Goal: Task Accomplishment & Management: Use online tool/utility

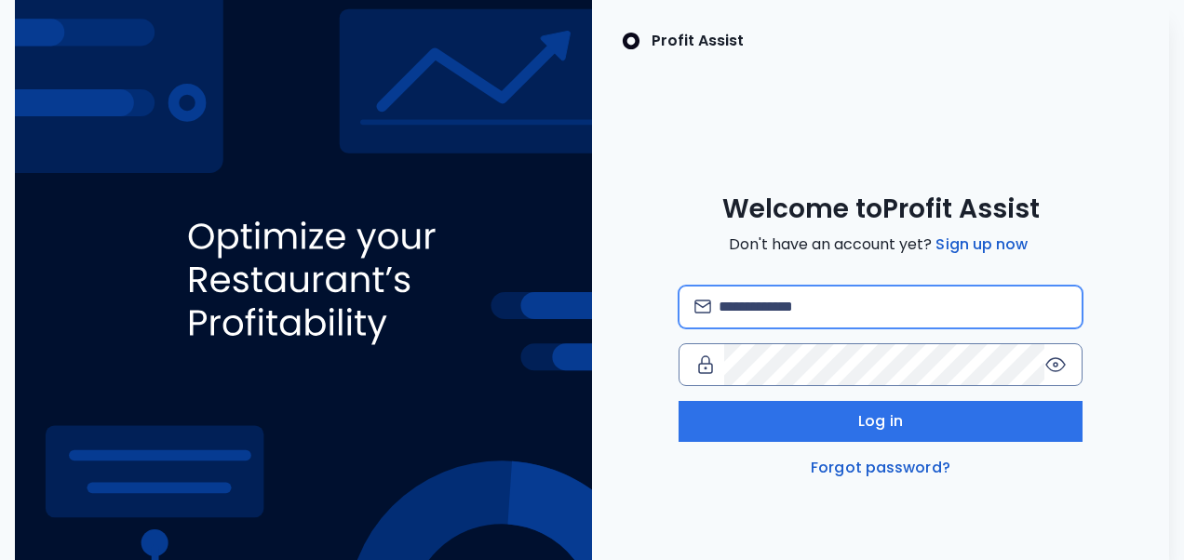
click at [788, 319] on input "email" at bounding box center [893, 307] width 348 height 41
type input "**********"
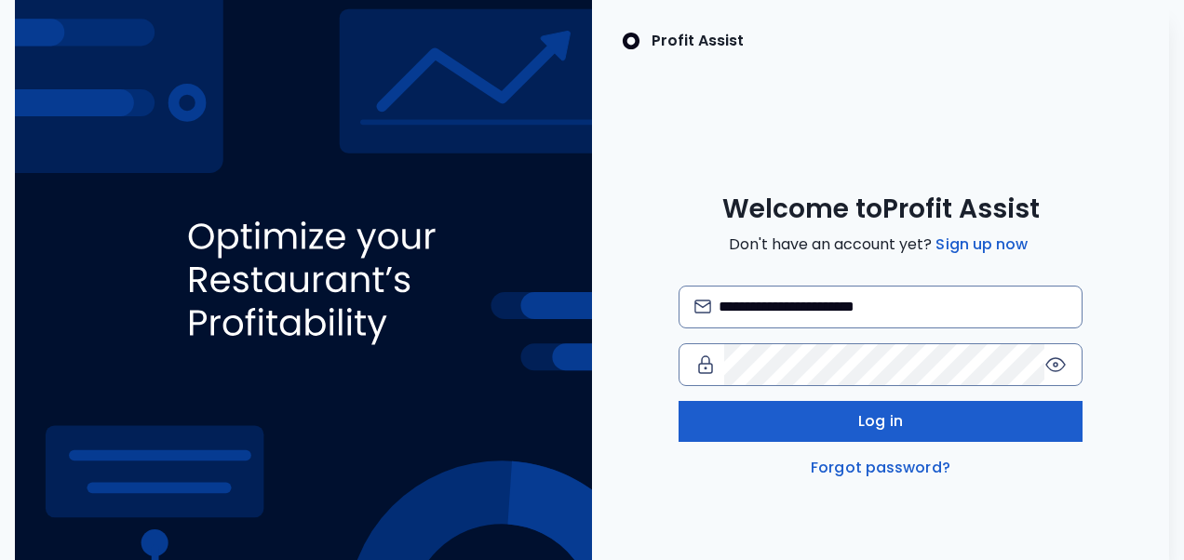
click at [784, 406] on button "Log in" at bounding box center [881, 421] width 405 height 41
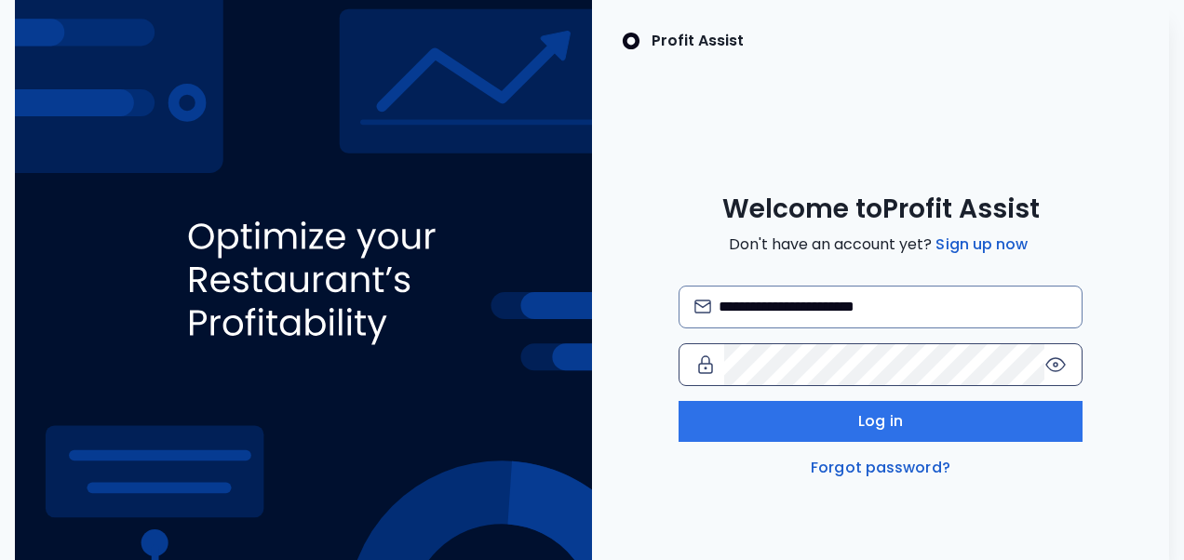
click at [1059, 365] on icon at bounding box center [1056, 365] width 22 height 22
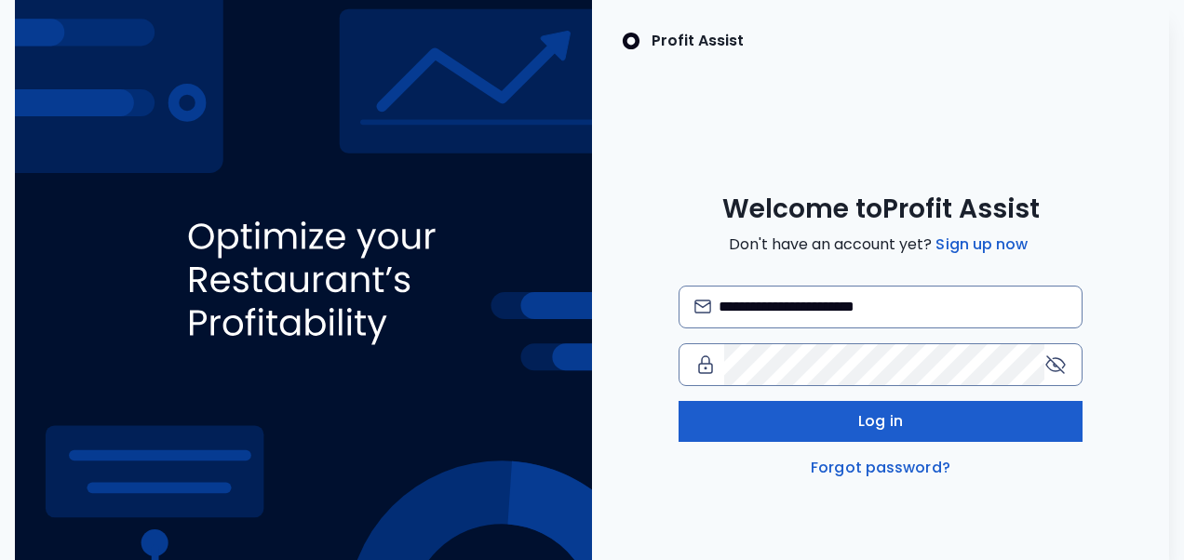
click at [829, 429] on button "Log in" at bounding box center [881, 421] width 405 height 41
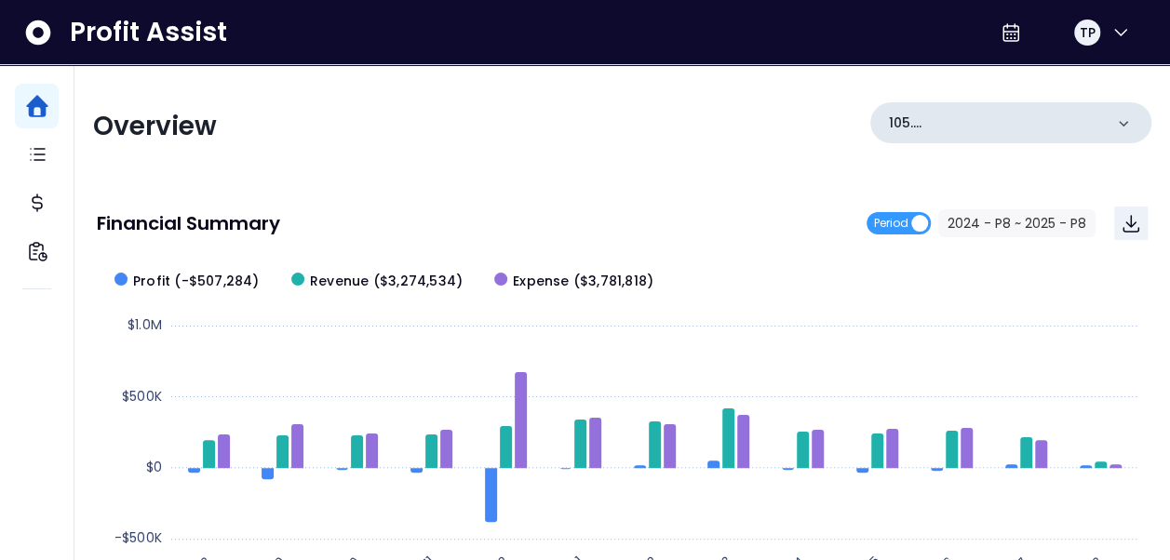
click at [1128, 118] on icon at bounding box center [1123, 124] width 19 height 19
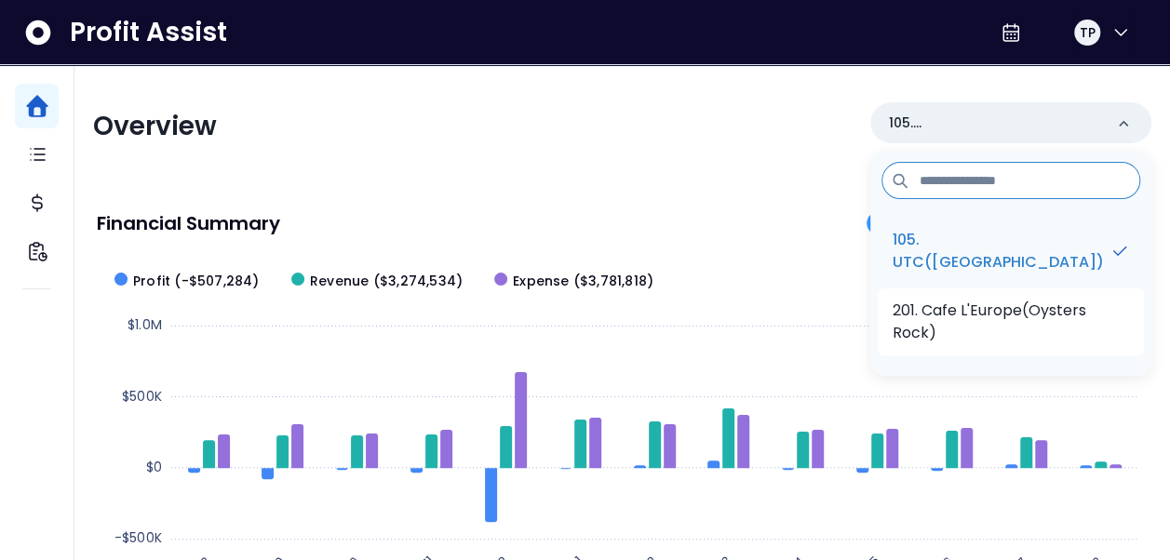
click at [1032, 322] on p "201. Cafe L'Europe(Oysters Rock)" at bounding box center [1011, 322] width 236 height 45
